Goal: Task Accomplishment & Management: Complete application form

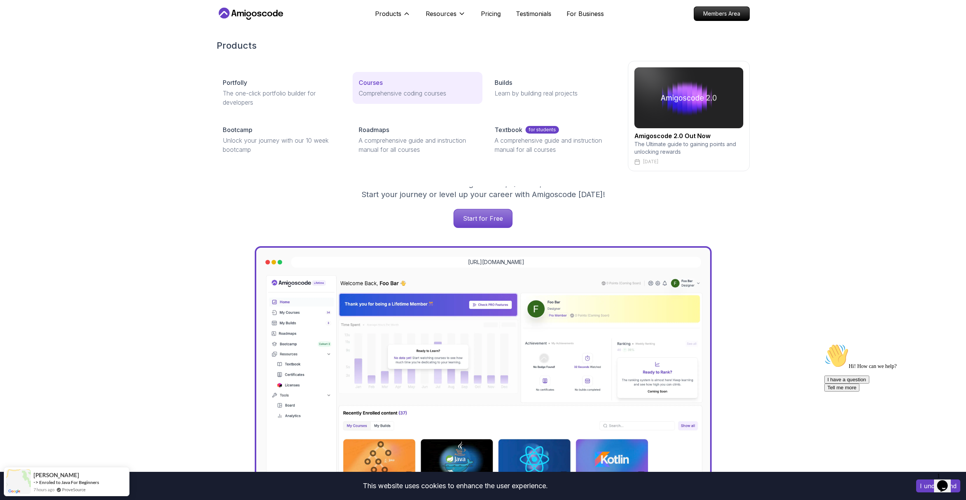
click at [389, 86] on div "Courses" at bounding box center [418, 82] width 118 height 9
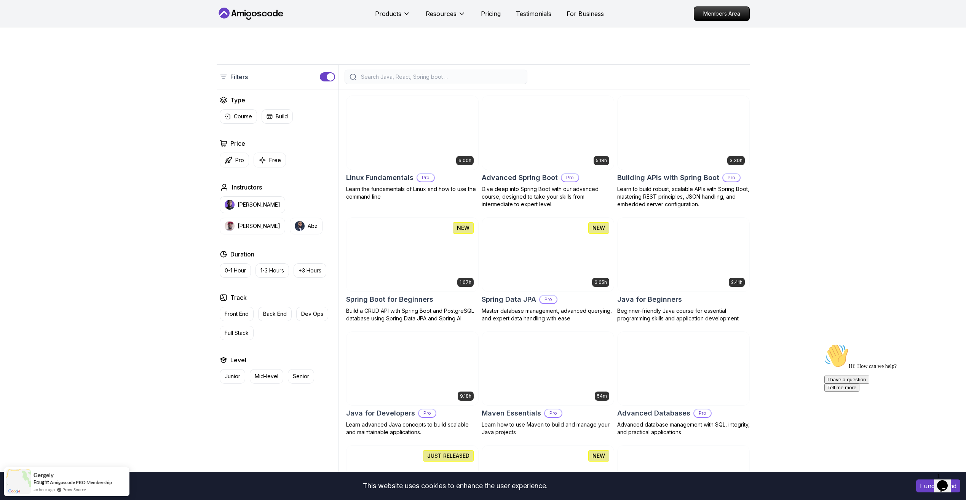
scroll to position [152, 0]
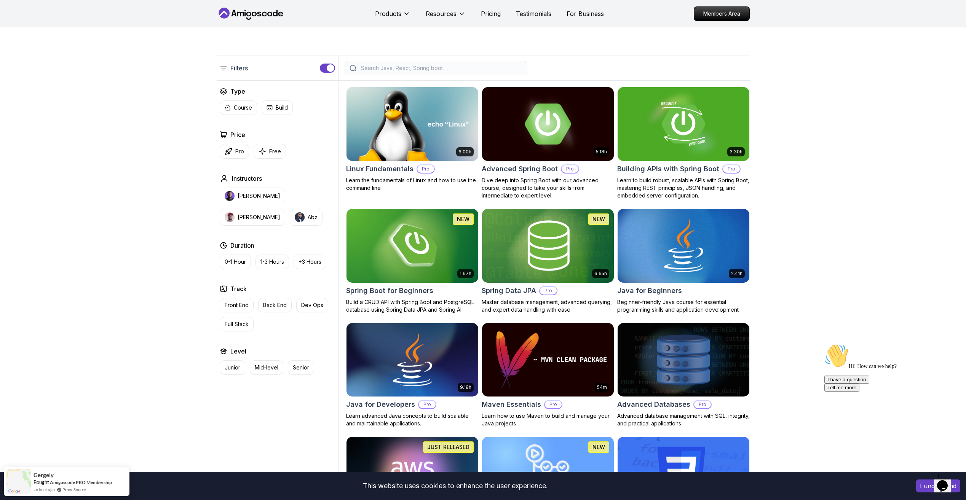
click at [272, 153] on p "Free" at bounding box center [275, 152] width 12 height 8
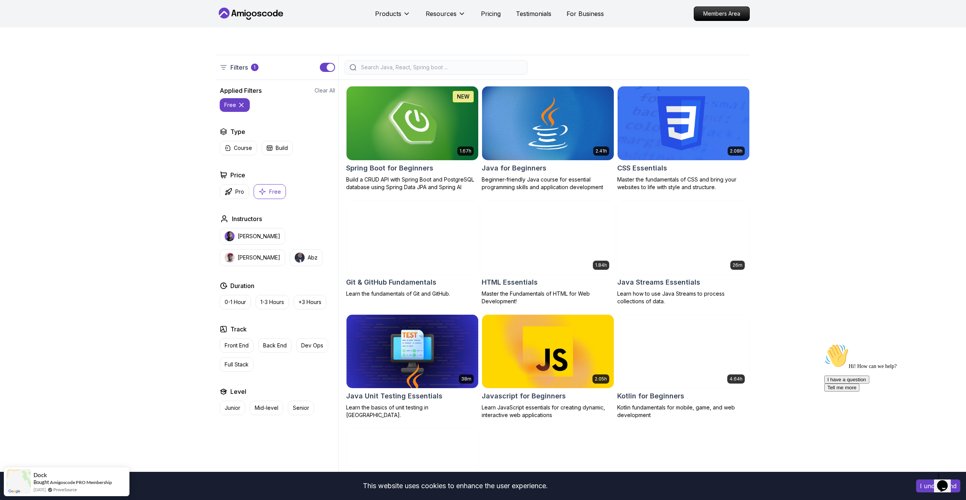
scroll to position [152, 0]
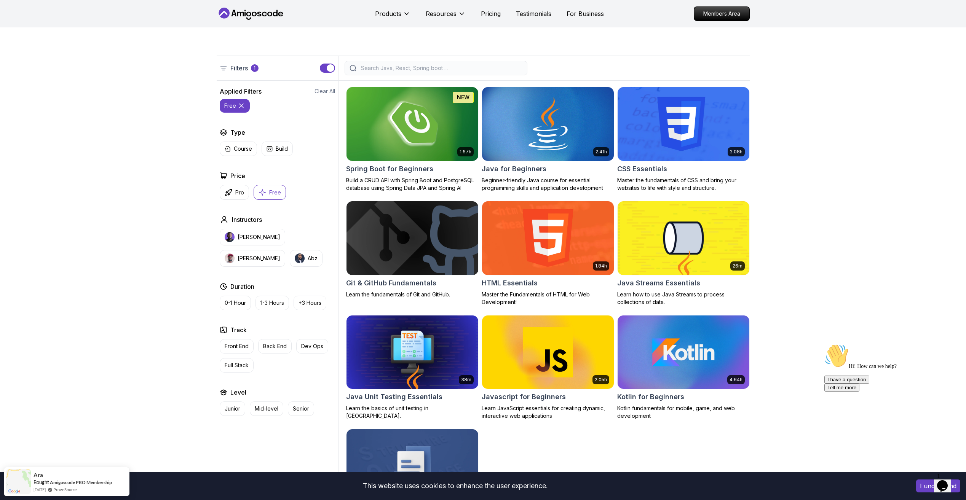
click at [425, 133] on img at bounding box center [412, 123] width 138 height 77
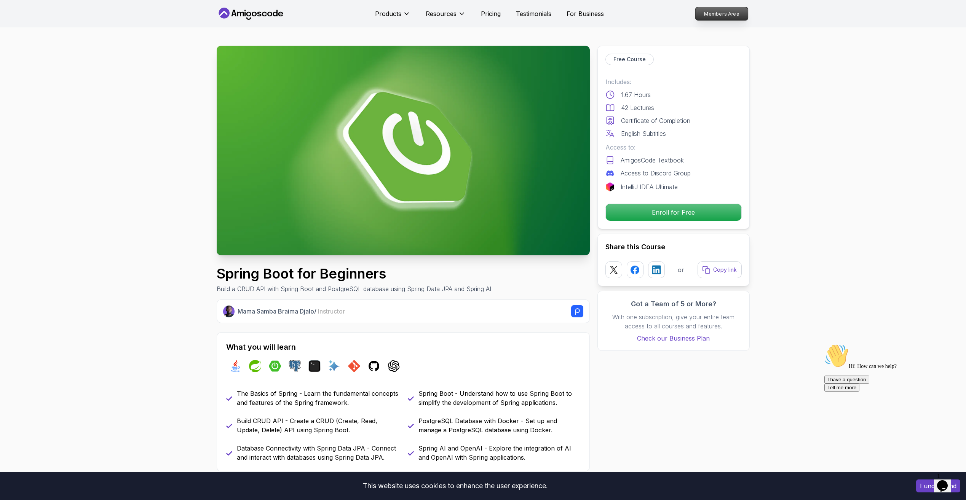
click at [722, 19] on p "Members Area" at bounding box center [721, 13] width 53 height 13
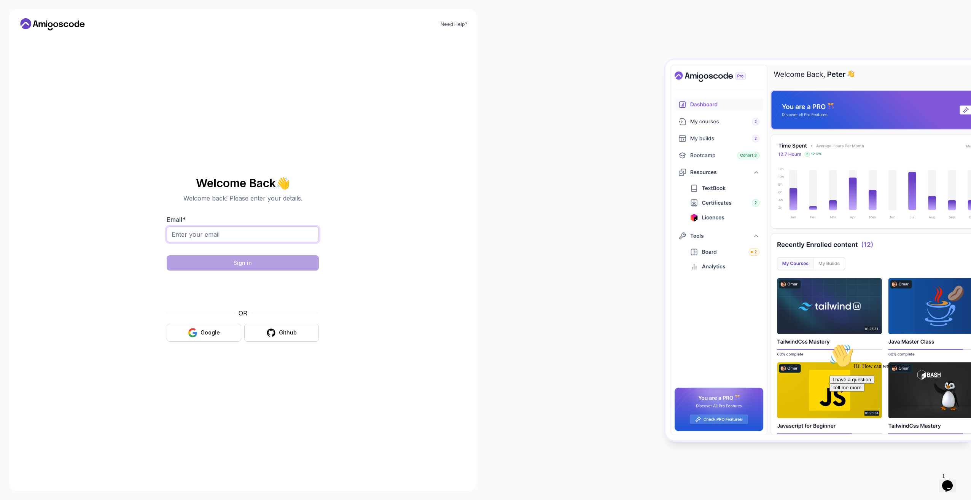
click at [272, 242] on input "Email *" at bounding box center [243, 234] width 152 height 16
type input "[EMAIL_ADDRESS][DOMAIN_NAME]"
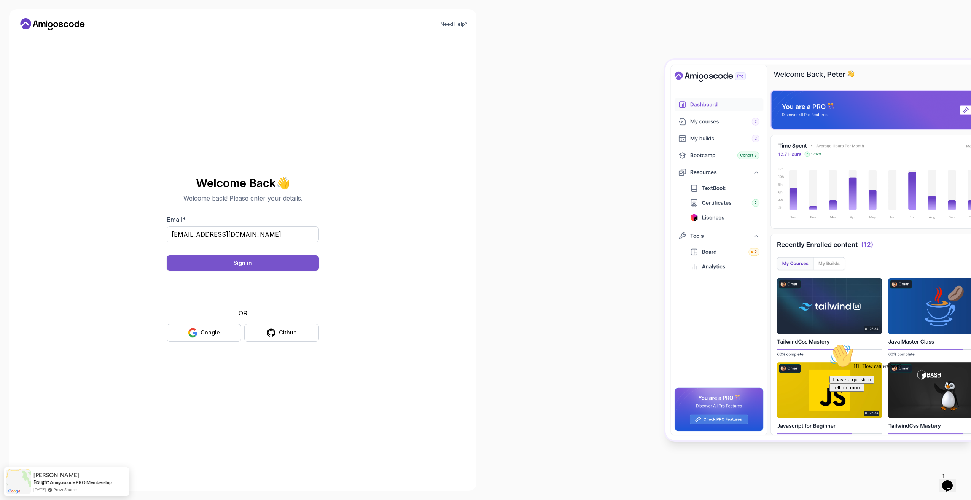
click at [247, 267] on button "Sign in" at bounding box center [243, 262] width 152 height 15
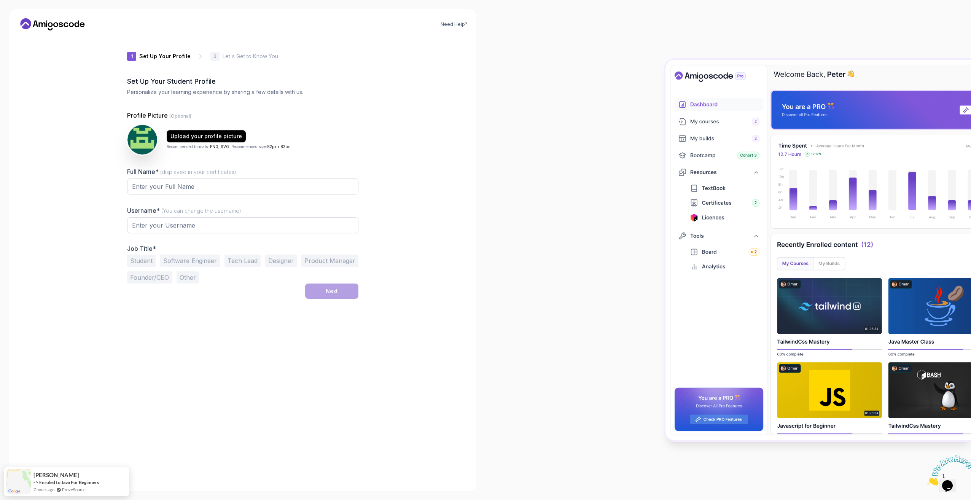
type input "silentdeer0a053"
click at [207, 186] on input "Full Name* (displayed in your certificates)" at bounding box center [242, 187] width 231 height 16
click at [67, 204] on div "Need Help? 1 Set Up Your Profile 1 Set Up Your Profile 2 Let's Get to Know You …" at bounding box center [242, 250] width 467 height 482
click at [217, 185] on input "Full Name* (displayed in your certificates)" at bounding box center [242, 187] width 231 height 16
type input "Umer Qasim"
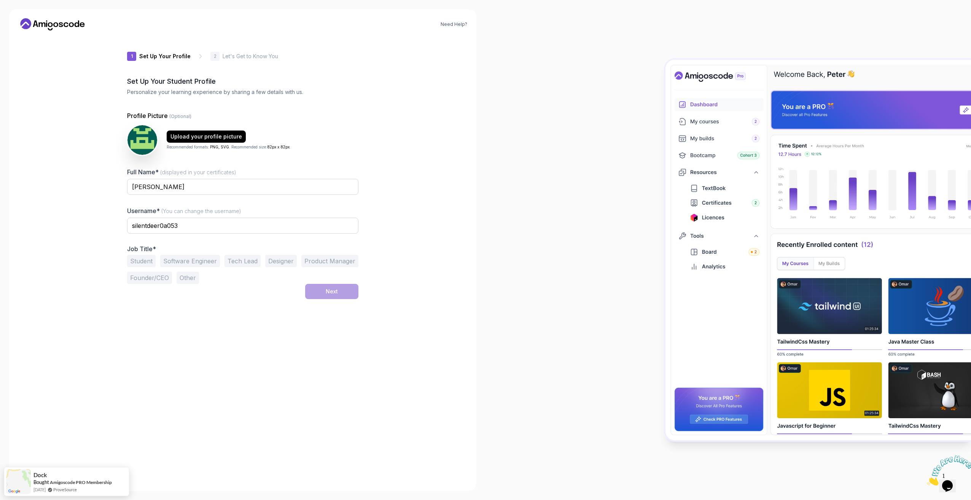
click at [322, 263] on button "Product Manager" at bounding box center [329, 261] width 57 height 12
drag, startPoint x: 194, startPoint y: 225, endPoint x: 132, endPoint y: 231, distance: 61.6
click at [132, 231] on input "silentdeer0a053" at bounding box center [242, 226] width 231 height 16
click at [291, 306] on div "1 Set Up Your Profile 1 Set Up Your Profile 2 Let's Get to Know You Set Up Your…" at bounding box center [242, 259] width 231 height 445
click at [345, 295] on button "Next" at bounding box center [331, 291] width 53 height 15
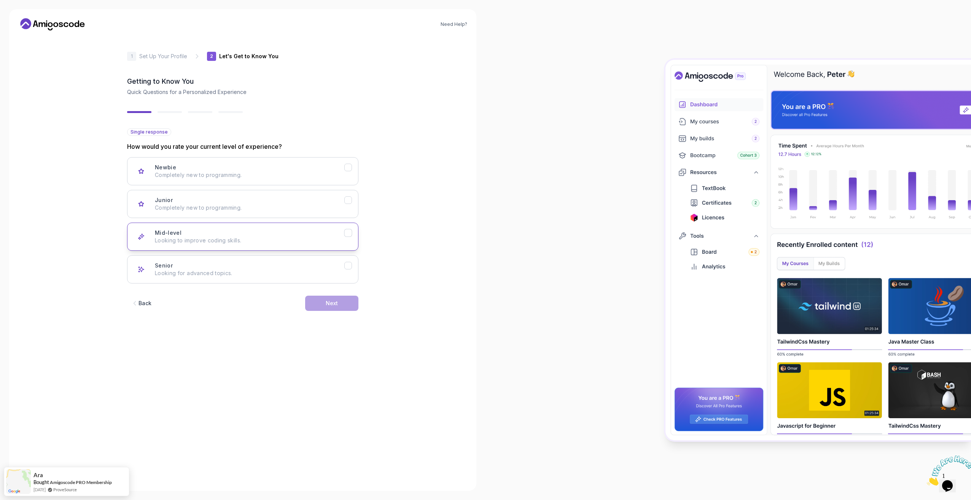
click at [214, 240] on p "Looking to improve coding skills." at bounding box center [250, 241] width 190 height 8
click at [260, 202] on div "Junior Completely new to programming." at bounding box center [250, 203] width 190 height 15
click at [269, 169] on div "Newbie Completely new to programming." at bounding box center [250, 171] width 190 height 15
click at [343, 303] on button "Next" at bounding box center [331, 303] width 53 height 15
click at [293, 267] on div "Full Stack Dev Java, Spring Boot, JS, React, AWS, Docker, Kubernetes" at bounding box center [250, 269] width 190 height 15
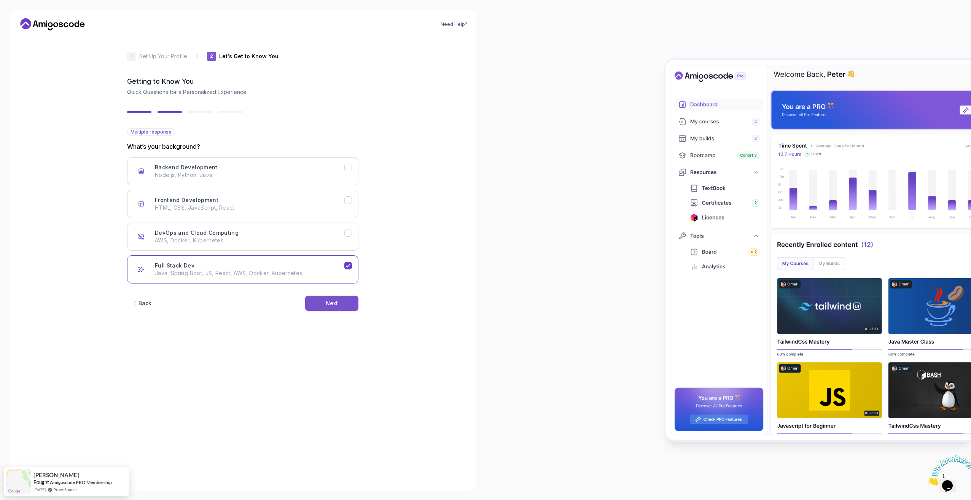
click at [330, 303] on div "Next" at bounding box center [332, 304] width 12 height 8
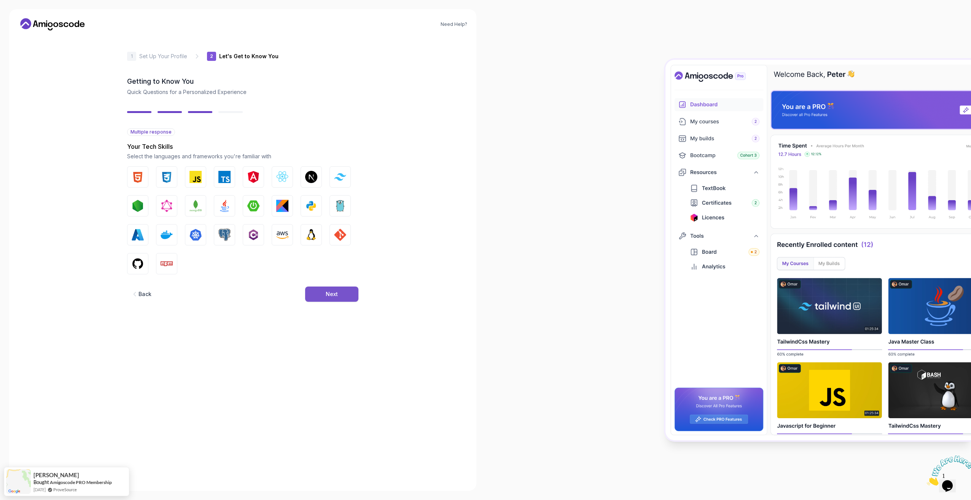
click at [331, 297] on div "Next" at bounding box center [332, 294] width 12 height 8
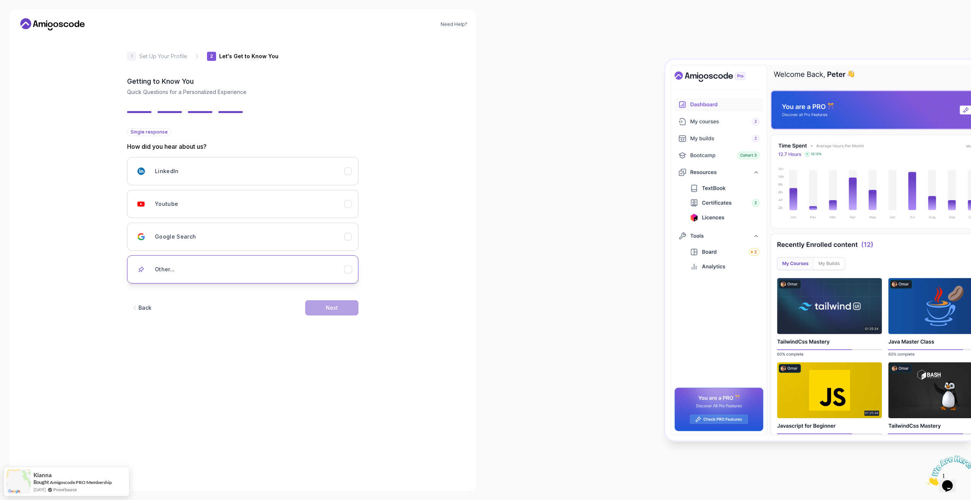
click at [216, 263] on div "Other..." at bounding box center [250, 269] width 190 height 15
click at [282, 204] on div "Youtube" at bounding box center [250, 203] width 190 height 15
click at [290, 168] on div "LinkedIn" at bounding box center [250, 171] width 190 height 15
click at [328, 304] on div "Next" at bounding box center [332, 308] width 12 height 8
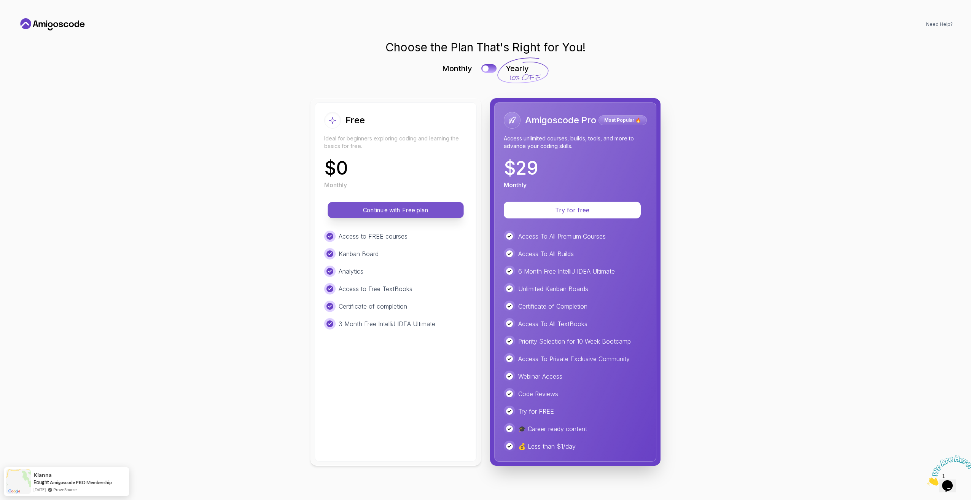
click at [407, 212] on p "Continue with Free plan" at bounding box center [395, 210] width 119 height 9
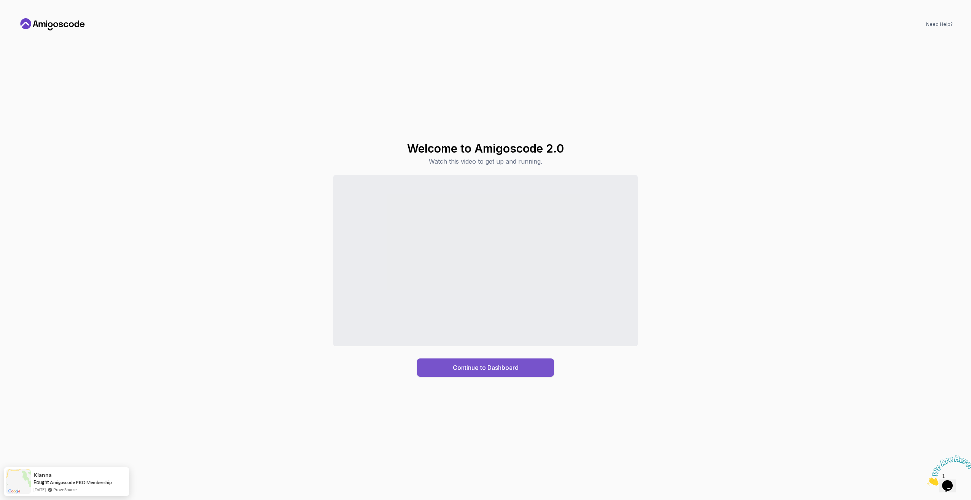
click at [500, 369] on div "Continue to Dashboard" at bounding box center [486, 367] width 66 height 9
